Goal: Check status: Check status

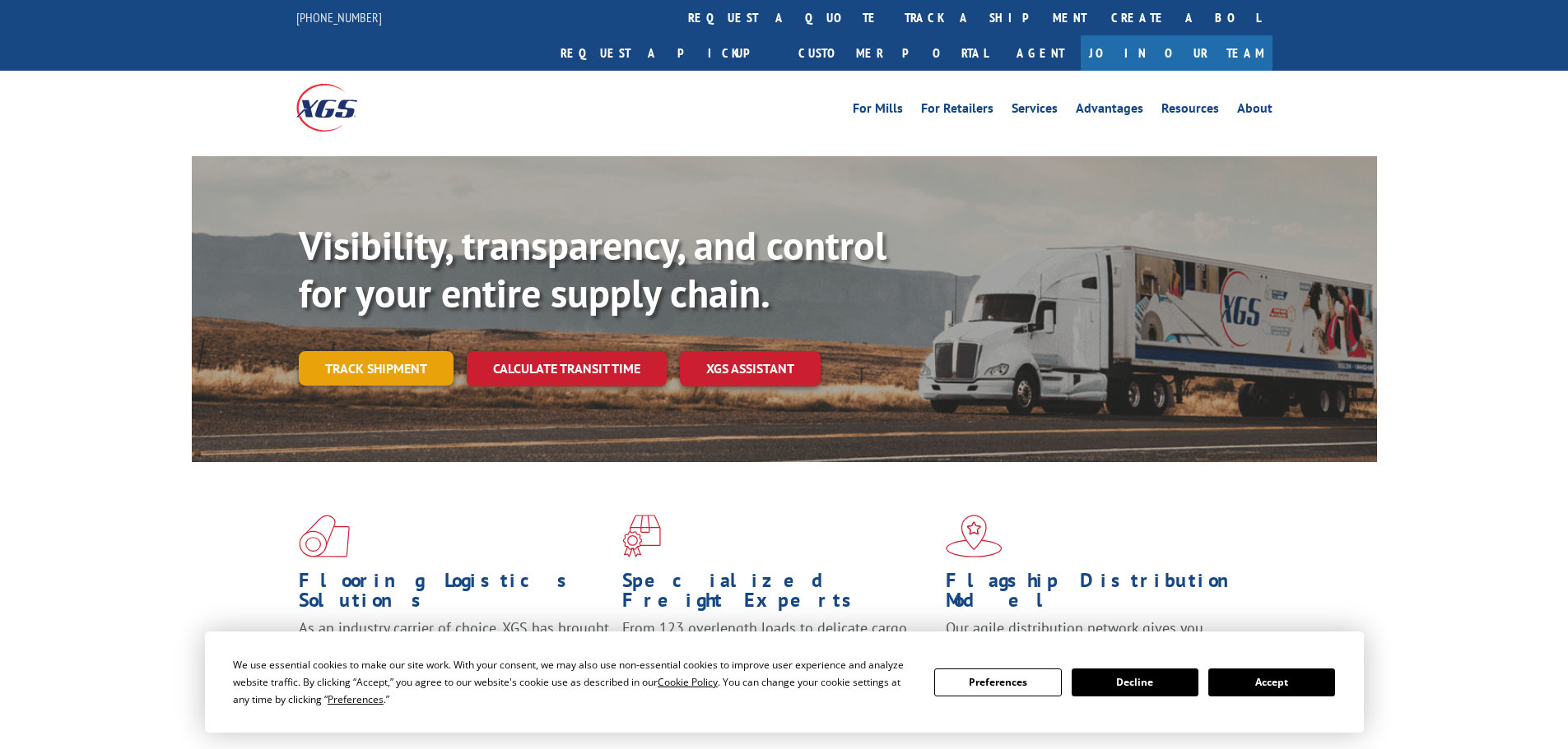
click at [366, 351] on link "Track shipment" at bounding box center [376, 368] width 155 height 35
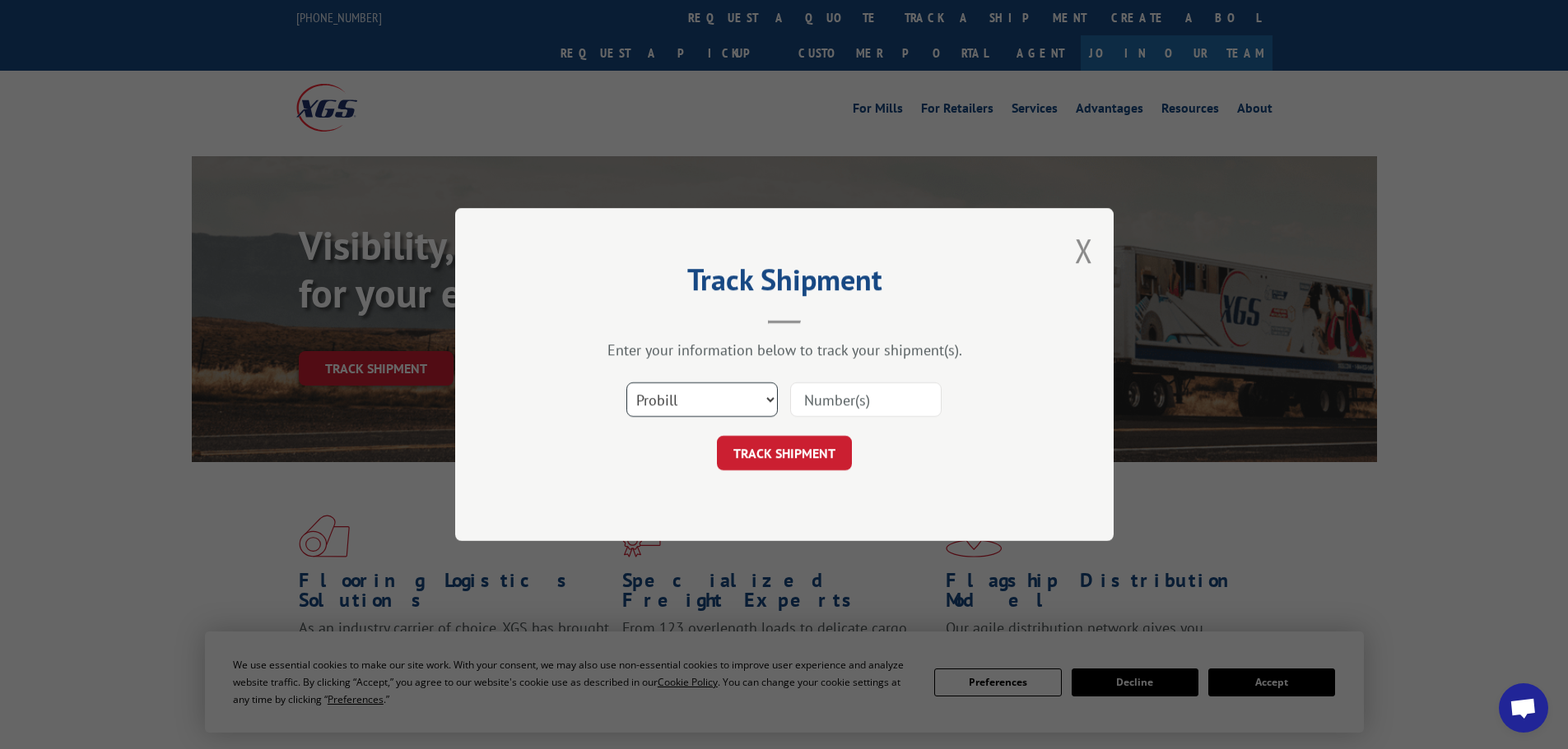
click at [755, 395] on select "Select category... Probill BOL PO" at bounding box center [702, 399] width 152 height 35
select select "po"
click at [626, 383] on select "Select category... Probill BOL PO" at bounding box center [702, 399] width 152 height 35
click at [842, 402] on input at bounding box center [866, 399] width 152 height 35
paste input "41491984"
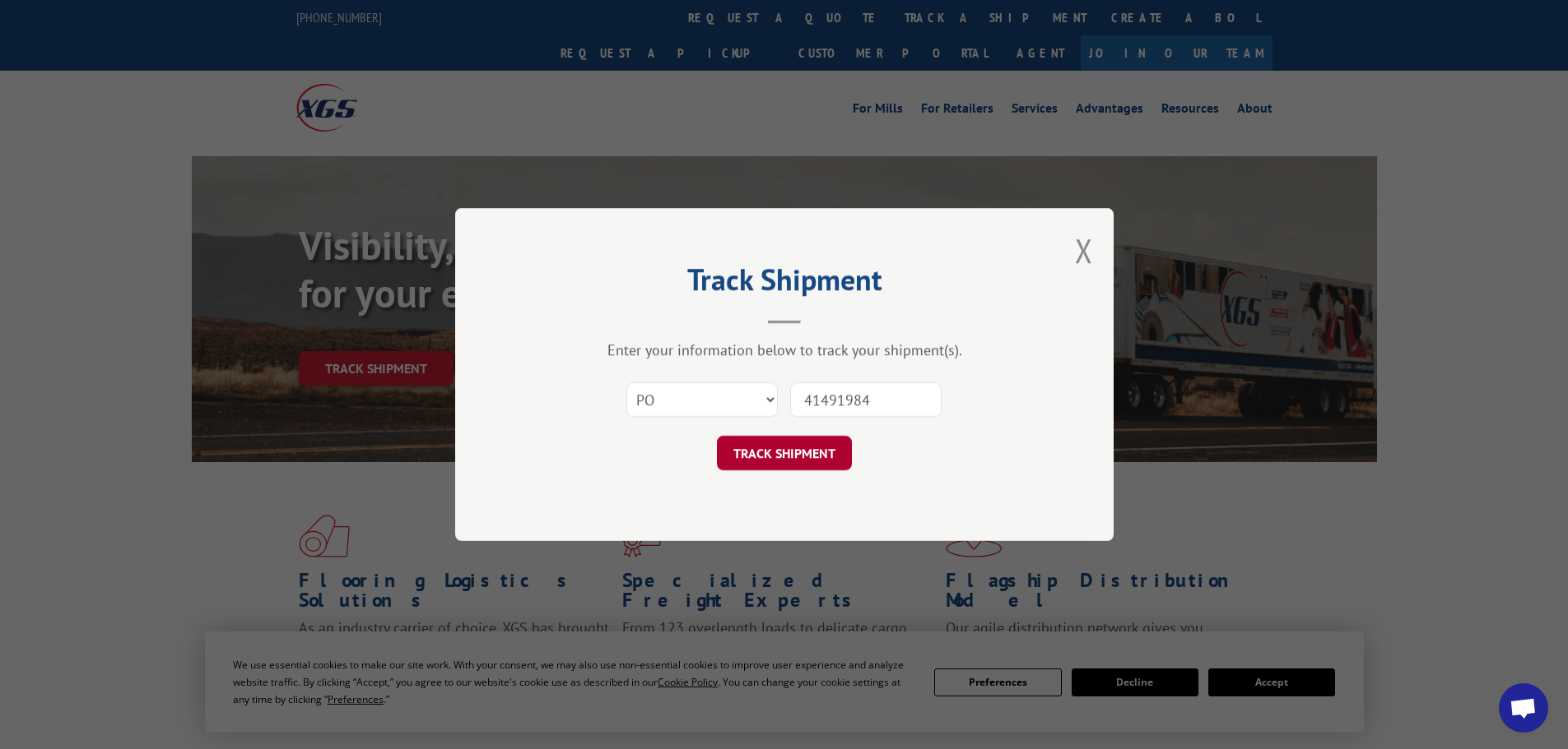
type input "41491984"
click at [797, 447] on button "TRACK SHIPMENT" at bounding box center [784, 452] width 135 height 35
